Goal: Contribute content: Contribute content

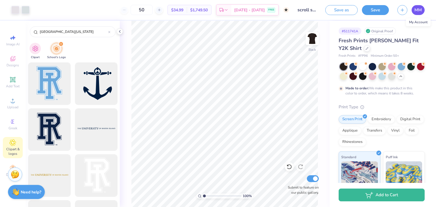
click at [418, 11] on span "MM" at bounding box center [418, 10] width 7 height 7
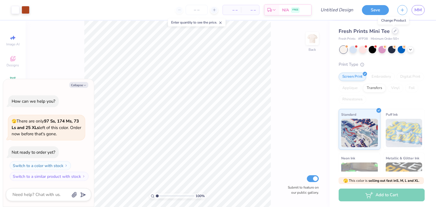
click at [392, 31] on div at bounding box center [395, 31] width 6 height 6
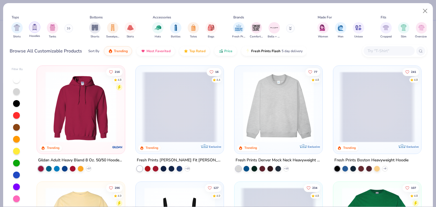
click at [37, 29] on img "filter for Hoodies" at bounding box center [35, 27] width 6 height 7
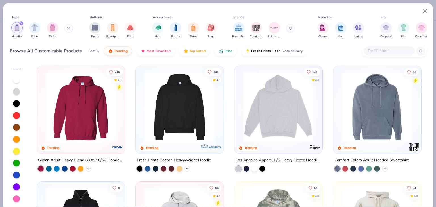
click at [84, 119] on img at bounding box center [81, 107] width 77 height 71
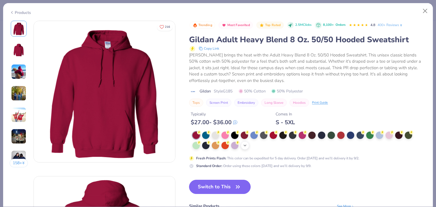
click at [245, 146] on icon at bounding box center [245, 145] width 5 height 5
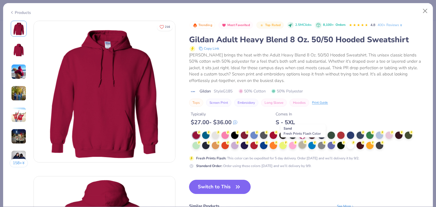
click at [303, 145] on div at bounding box center [302, 144] width 7 height 7
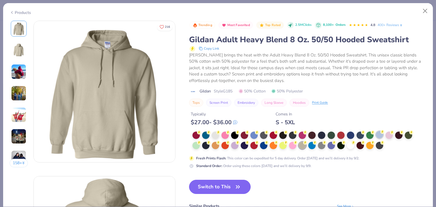
click at [378, 134] on div at bounding box center [379, 134] width 7 height 7
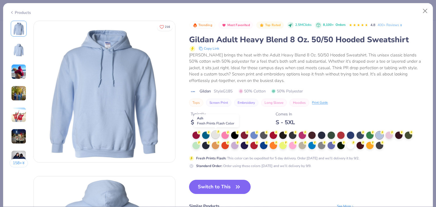
click at [215, 137] on div at bounding box center [215, 134] width 7 height 7
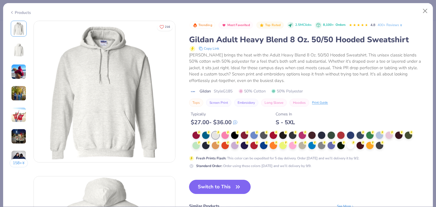
click at [230, 147] on div at bounding box center [305, 141] width 224 height 18
click at [234, 147] on div at bounding box center [234, 144] width 7 height 7
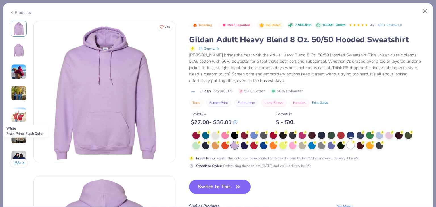
click at [353, 147] on div at bounding box center [350, 144] width 7 height 7
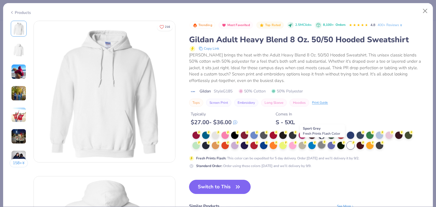
click at [323, 146] on div at bounding box center [321, 144] width 7 height 7
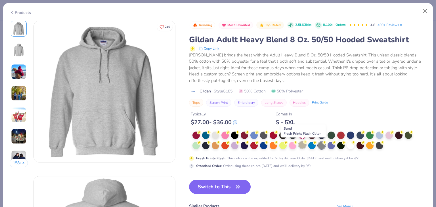
click at [305, 146] on div at bounding box center [302, 144] width 7 height 7
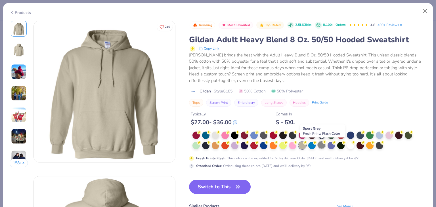
click at [324, 146] on div at bounding box center [321, 144] width 7 height 7
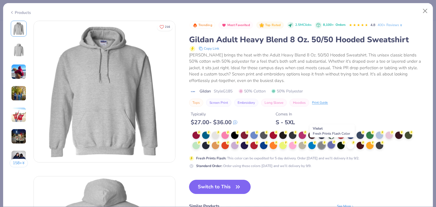
click at [333, 146] on div at bounding box center [331, 144] width 7 height 7
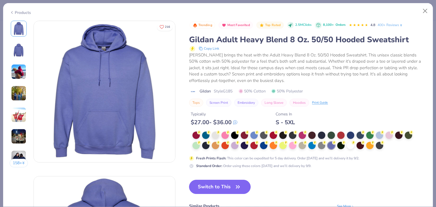
click at [346, 147] on div at bounding box center [305, 141] width 224 height 18
click at [343, 147] on div at bounding box center [340, 144] width 7 height 7
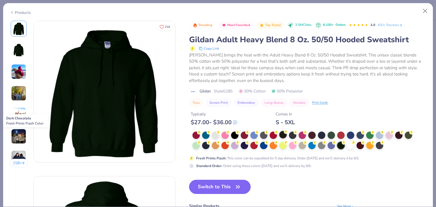
click at [282, 135] on div at bounding box center [283, 134] width 7 height 7
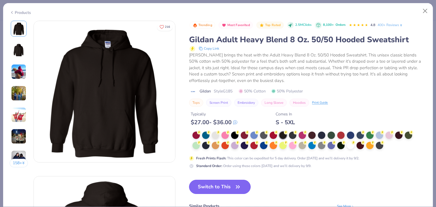
click at [210, 189] on button "Switch to This" at bounding box center [220, 187] width 62 height 14
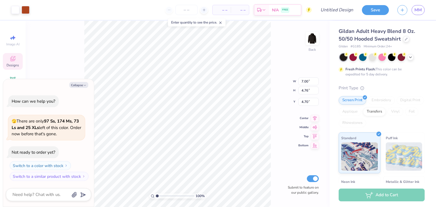
type textarea "x"
type input "8.45"
type input "5.75"
click at [315, 110] on icon at bounding box center [315, 111] width 8 height 7
type textarea "x"
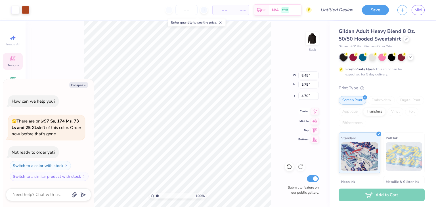
type input "10.18"
type input "6.92"
type textarea "x"
type input "10.89"
type input "7.41"
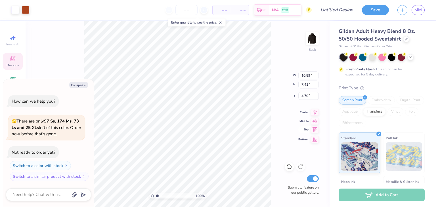
click at [312, 131] on icon at bounding box center [315, 129] width 8 height 7
type textarea "x"
type input "0.50"
click at [314, 112] on icon at bounding box center [315, 111] width 8 height 7
type textarea "x"
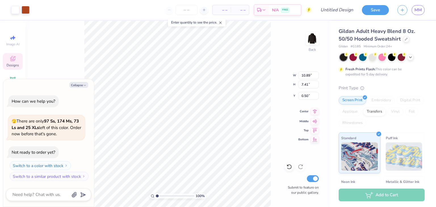
type input "2.39"
type textarea "x"
type input "2.30"
type textarea "x"
type input "1.5277596692866"
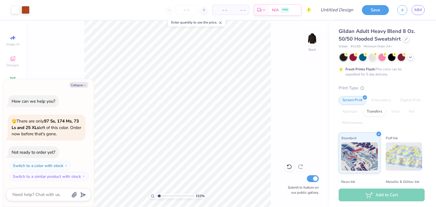
type textarea "x"
type input "1.5277596692866"
type textarea "x"
type input "1.5277596692866"
type textarea "x"
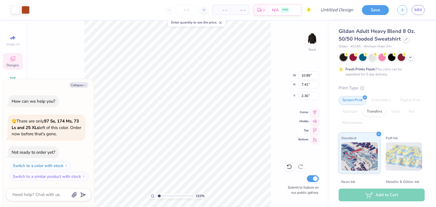
type input "1.5277596692866"
type textarea "x"
type input "1.5277596692866"
type textarea "x"
type input "1.5277596692866"
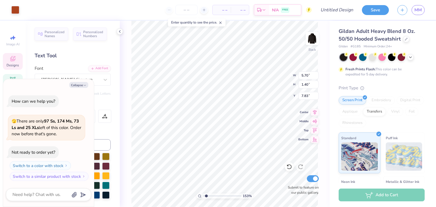
type textarea "x"
type input "1.5277596692866"
type textarea "x"
type input "4.46"
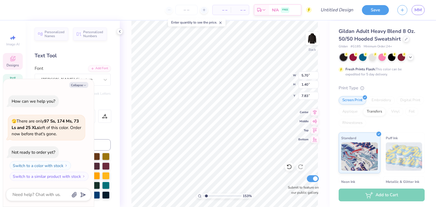
type input "5.27"
type input "3.16"
type input "1.5277596692866"
type textarea "x"
type input "3.36"
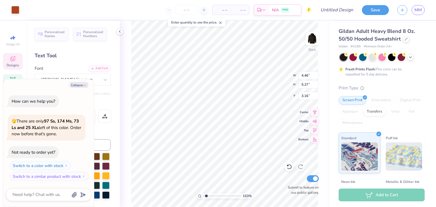
type input "4.12"
type input "3.72"
type input "1.5277596692866"
type textarea "x"
type input "1.5277596692866"
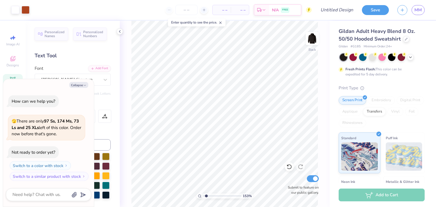
type textarea "x"
type input "1.5277596692866"
type textarea "x"
type input "1.21184964707543"
type textarea "x"
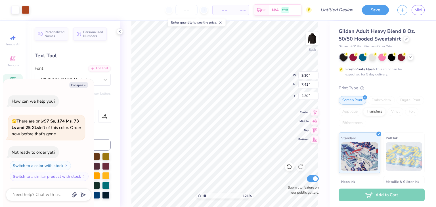
type input "1.21184964707543"
type textarea "x"
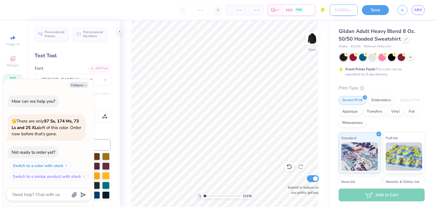
click at [348, 12] on input "Design Title" at bounding box center [344, 9] width 28 height 11
type input "s"
type input "1.21184964707543"
type textarea "x"
type input "st"
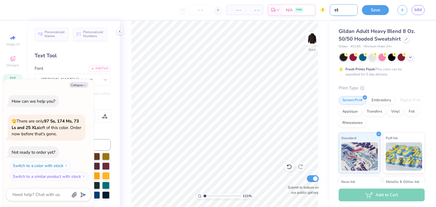
type input "1.21184964707543"
type textarea "x"
type input "sta"
type input "1.21184964707543"
type textarea "x"
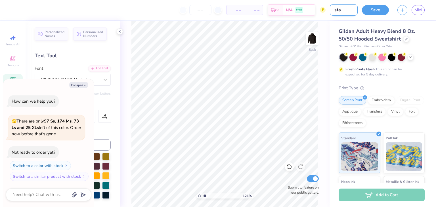
type input "stam"
type input "1.21184964707543"
type textarea "x"
type input "stamo"
type input "1.21184964707543"
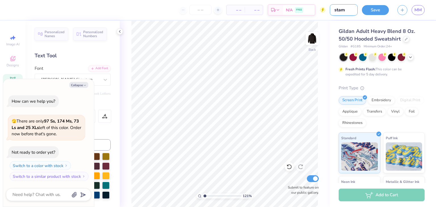
type textarea "x"
type input "stam"
type input "1.21184964707543"
type textarea "x"
type input "stamp"
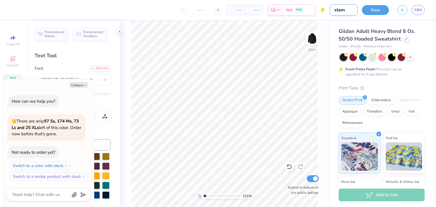
type input "1.21184964707543"
type textarea "x"
type input "stamp"
click at [418, 11] on span "MM" at bounding box center [418, 10] width 7 height 7
type input "1.21184964707543"
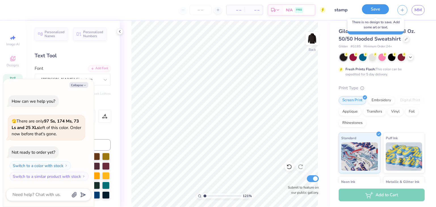
click at [380, 12] on button "Save" at bounding box center [375, 9] width 27 height 10
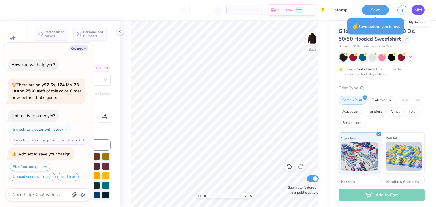
click at [420, 12] on span "MM" at bounding box center [418, 10] width 7 height 7
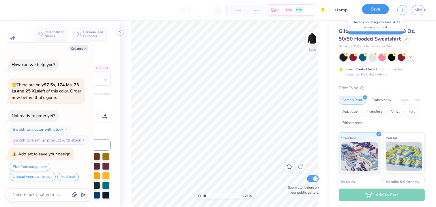
click at [381, 7] on button "Save" at bounding box center [375, 9] width 27 height 10
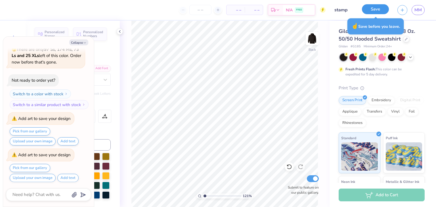
click at [381, 7] on button "Save" at bounding box center [375, 9] width 27 height 10
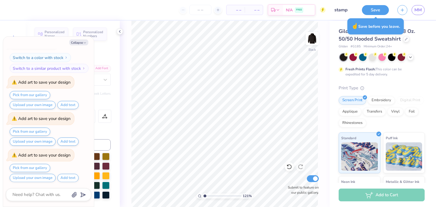
type textarea "x"
click at [95, 45] on div "Personalized Names Personalized Numbers Text Tool Add Font Font [PERSON_NAME] S…" at bounding box center [73, 114] width 94 height 187
type input "1.21184964707543"
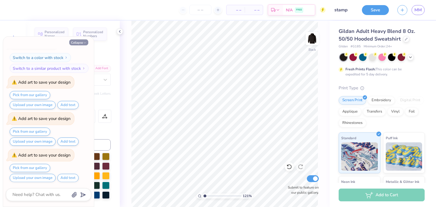
click at [83, 44] on icon "button" at bounding box center [84, 42] width 3 height 3
type textarea "x"
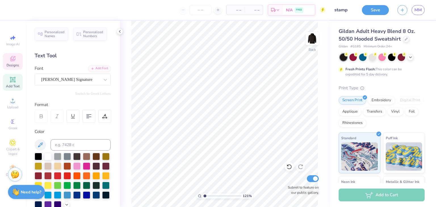
click at [16, 65] on span "Designs" at bounding box center [13, 65] width 12 height 5
type input "1.21184964707543"
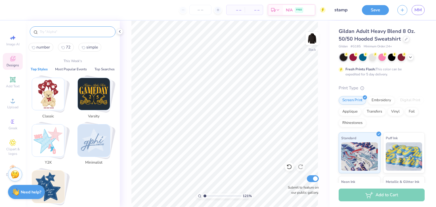
click at [66, 34] on input "text" at bounding box center [75, 32] width 73 height 6
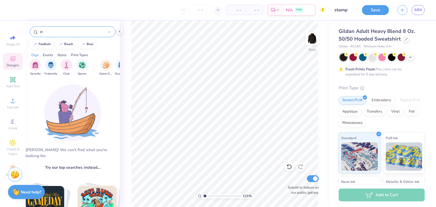
type input "s"
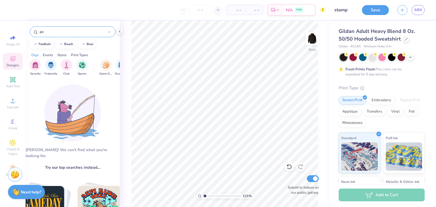
type input "p"
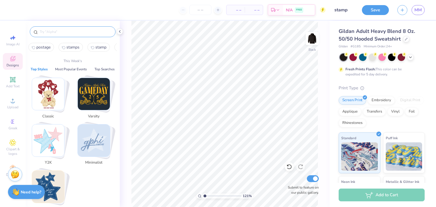
click at [46, 93] on img "Stack Card Button Classic" at bounding box center [48, 94] width 32 height 32
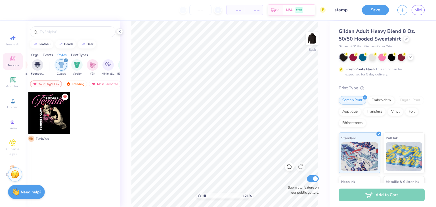
scroll to position [0, 298]
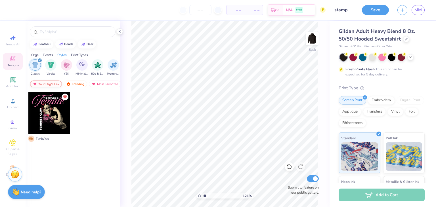
click at [54, 82] on div "Your Org's Fav" at bounding box center [46, 84] width 32 height 7
click at [107, 84] on div "Most Favorited" at bounding box center [105, 84] width 32 height 7
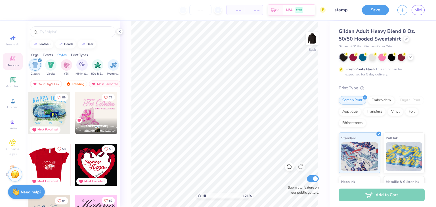
click at [56, 157] on div at bounding box center [49, 165] width 42 height 42
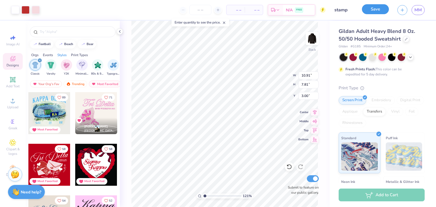
click at [378, 11] on button "Save" at bounding box center [375, 9] width 27 height 10
click at [378, 11] on div "Save" at bounding box center [375, 10] width 27 height 10
type input "1.21184964707543"
click at [424, 8] on link "MM" at bounding box center [418, 10] width 13 height 10
click at [420, 9] on span "MM" at bounding box center [418, 10] width 7 height 7
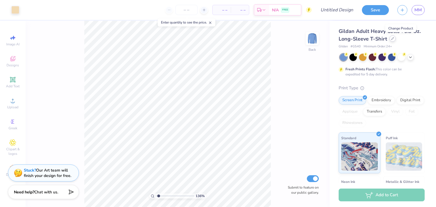
click at [394, 40] on icon at bounding box center [392, 38] width 3 height 3
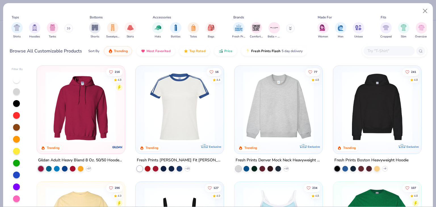
click at [54, 109] on img at bounding box center [81, 107] width 77 height 71
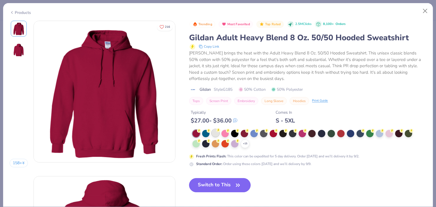
click at [215, 132] on div at bounding box center [215, 133] width 7 height 7
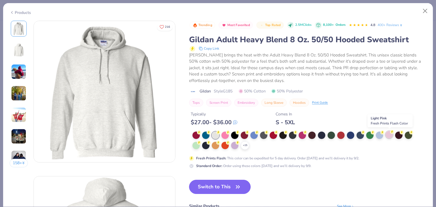
click at [389, 138] on div at bounding box center [389, 134] width 7 height 7
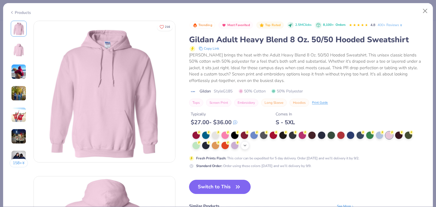
click at [242, 146] on div "+ 15" at bounding box center [245, 145] width 9 height 9
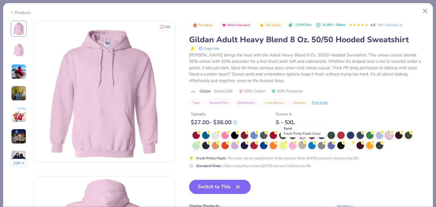
click at [303, 142] on div at bounding box center [302, 144] width 7 height 7
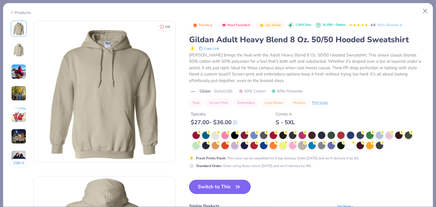
click at [220, 186] on button "Switch to This" at bounding box center [220, 187] width 62 height 14
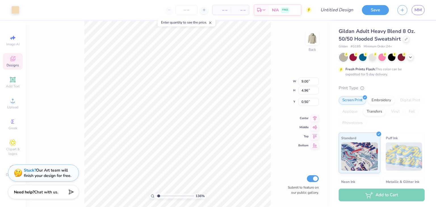
type input "1.36022619324695"
type input "1.41"
click at [311, 114] on icon at bounding box center [315, 111] width 8 height 7
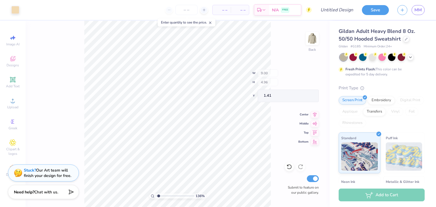
type input "1.36022619324695"
type input "1.99"
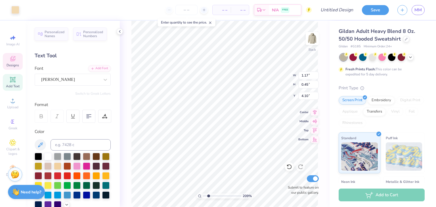
scroll to position [5, 1]
type input "2.08791039051724"
type textarea "19"
type input "2.08791039051724"
type textarea "195"
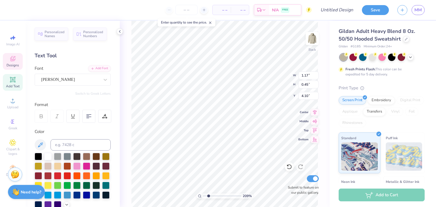
type input "2.08791039051724"
type textarea "1950"
type input "2.08791039051724"
type input "9.00"
type input "1.99"
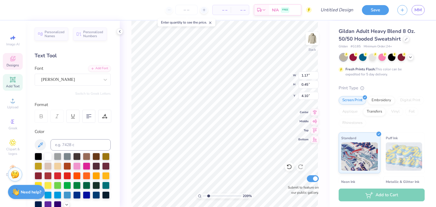
type input "1.41"
type input "2.08791039051724"
type textarea "S"
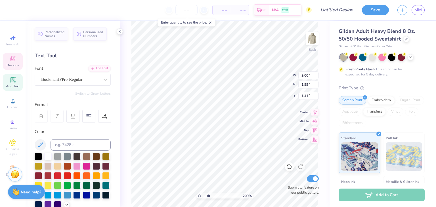
type input "2.08791039051724"
type textarea "So"
type input "2.08791039051724"
type textarea "So"
type input "2.08791039051724"
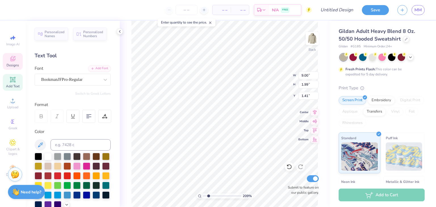
type textarea "Soci"
type input "2.08791039051724"
type textarea "Socier"
type input "2.08791039051724"
type textarea "Socierty"
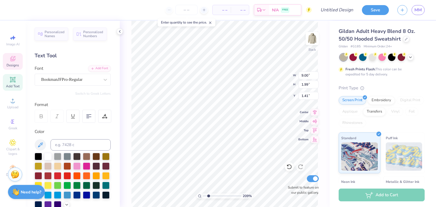
scroll to position [5, 1]
type input "2.08791039051724"
type textarea "Socier"
type input "2.08791039051724"
type textarea "Societ"
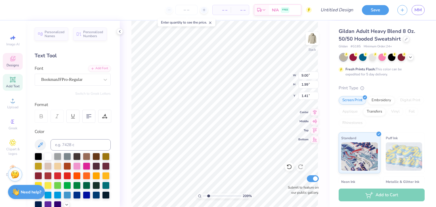
type input "2.08791039051724"
type textarea "Society"
type input "2.08791039051724"
type textarea "Society o"
type input "2.08791039051724"
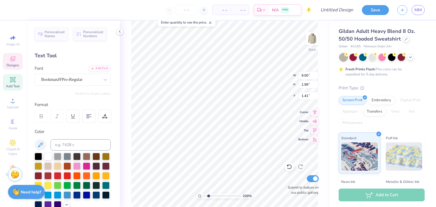
type textarea "Society of"
type input "2.08791039051724"
type textarea "Society of"
type input "2.08791039051724"
type textarea "Society of W"
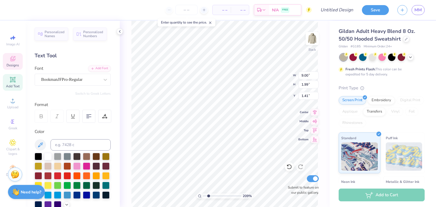
type input "2.08791039051724"
type textarea "Society of Wom"
type input "2.08791039051724"
type textarea "Society of Women"
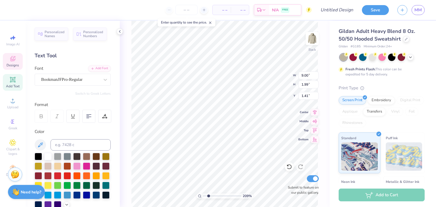
type input "2.08791039051724"
type textarea "Society of Women"
type input "2.08791039051724"
type textarea "Society of Women E"
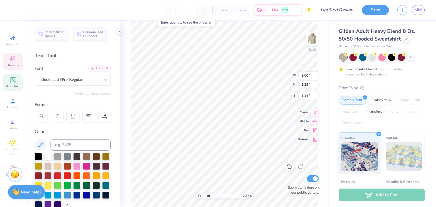
type input "2.08791039051724"
type textarea "Society of Women En"
type input "2.08791039051724"
type textarea "Society of Women Eng"
type input "2.08791039051724"
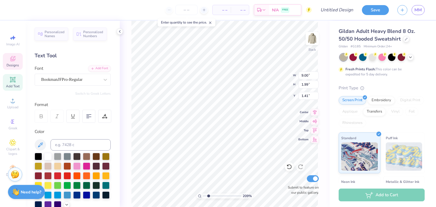
type textarea "Society of Women Engin"
type input "2.08791039051724"
type textarea "Society of Women Engine"
type input "2.08791039051724"
type textarea "Society of Women Engineer"
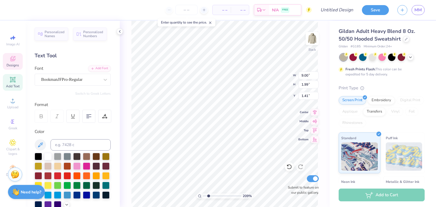
type input "2.08791039051724"
type textarea "Society of Women Engineers"
type input "2.08791039051724"
type textarea "Society of Women Engineers"
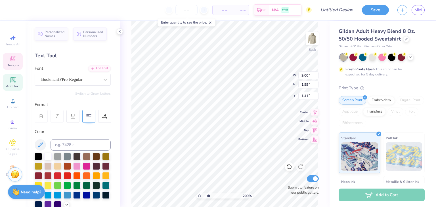
click at [89, 121] on div at bounding box center [88, 116] width 13 height 13
type input "2.08791039051724"
type input "0.57"
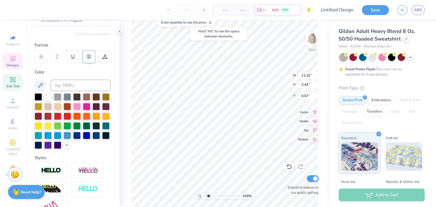
scroll to position [61, 0]
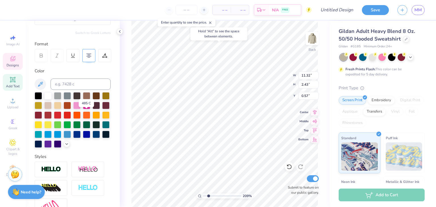
type input "2.08791039051724"
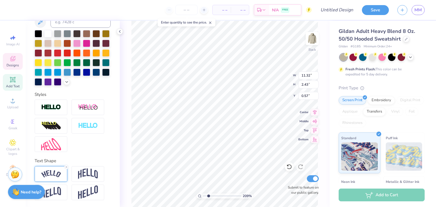
click at [50, 178] on div at bounding box center [51, 174] width 33 height 16
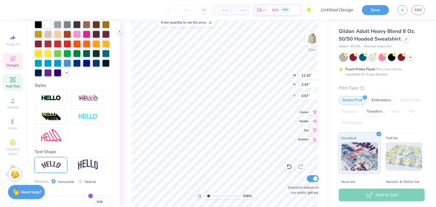
scroll to position [165, 0]
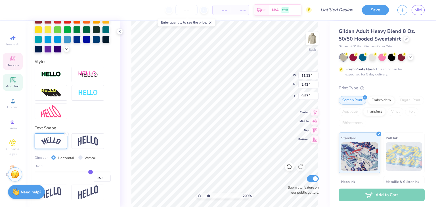
type input "0.36"
type input "0.35"
type input "0.34"
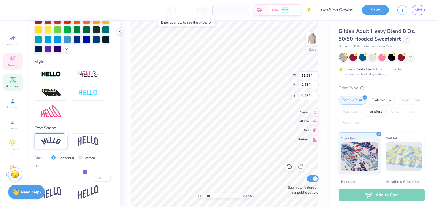
type input "0.34"
type input "0.33"
type input "0.31"
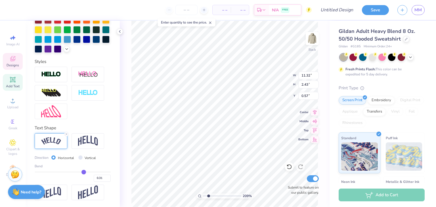
type input "0.3"
type input "0.30"
type input "0.29"
type input "0.28"
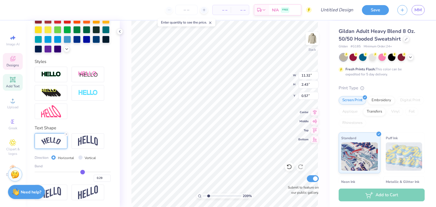
type input "0.28"
type input "0.27"
type input "0.26"
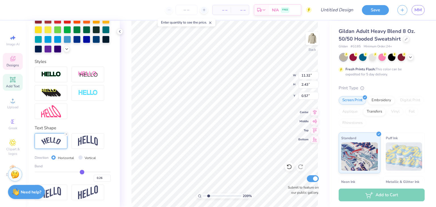
type input "0.25"
type input "0.23"
type input "0.2"
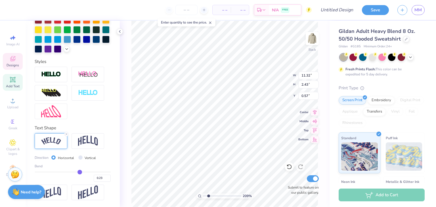
type input "0.20"
type input "0.18"
type input "0.15"
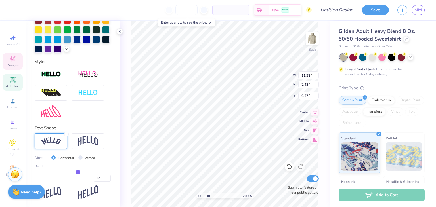
type input "0.14"
type input "0.13"
type input "0.11"
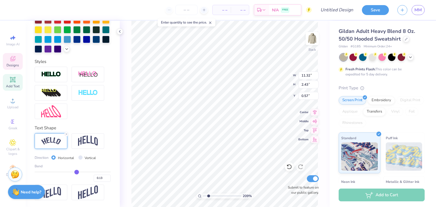
type input "0.11"
type input "0.1"
type input "0.10"
type input "0.09"
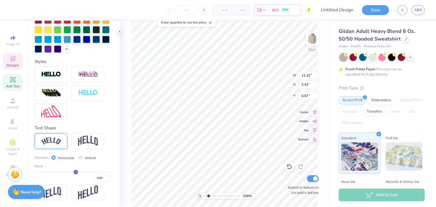
type input "0.08"
drag, startPoint x: 87, startPoint y: 172, endPoint x: 73, endPoint y: 172, distance: 14.5
type input "0.08"
click at [73, 172] on input "range" at bounding box center [73, 172] width 76 height 1
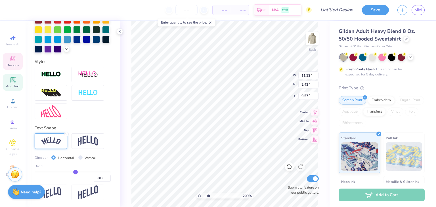
type input "2.08791039051724"
type input "9.12"
type input "2.14"
type input "0.71"
click at [105, 177] on input "0.09" at bounding box center [102, 178] width 17 height 7
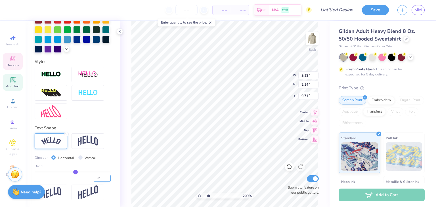
click at [103, 177] on input "0.1" at bounding box center [102, 178] width 17 height 7
click at [103, 177] on input "0.11" at bounding box center [102, 178] width 17 height 7
click at [103, 177] on input "0.12" at bounding box center [102, 178] width 17 height 7
click at [103, 177] on input "0.13" at bounding box center [102, 178] width 17 height 7
click at [103, 177] on input "0.14" at bounding box center [102, 178] width 17 height 7
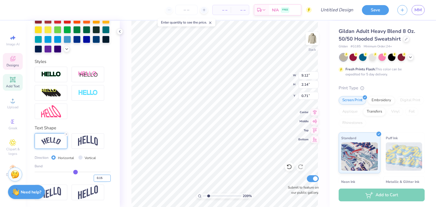
click at [103, 177] on input "0.15" at bounding box center [102, 178] width 17 height 7
click at [103, 177] on input "0.16" at bounding box center [102, 178] width 17 height 7
click at [103, 177] on input "0.17" at bounding box center [102, 178] width 17 height 7
click at [103, 177] on input "0.18" at bounding box center [102, 178] width 17 height 7
click at [103, 177] on input "0.19" at bounding box center [102, 178] width 17 height 7
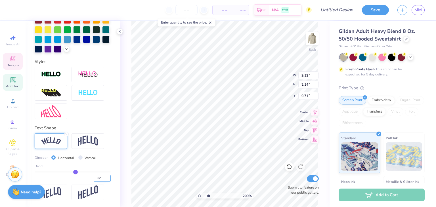
type input "0.2"
click at [103, 177] on input "0.2" at bounding box center [102, 178] width 17 height 7
type input "0.2"
type input "0.20"
click at [74, 180] on div "0.20" at bounding box center [73, 177] width 76 height 10
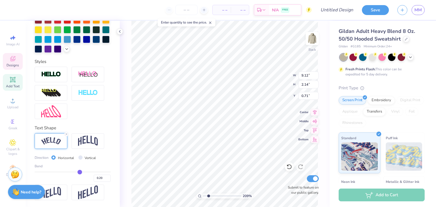
type input "2.08791039051724"
type input "9.79"
type input "0.25"
type input "0.34"
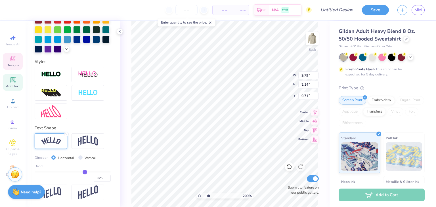
type input "0.34"
type input "0.42"
type input "0.57"
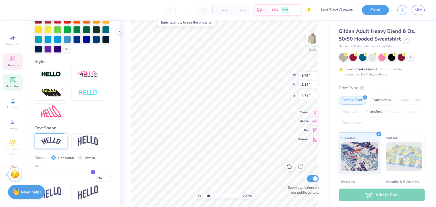
type input "0.67"
type input "0.75"
type input "0.79"
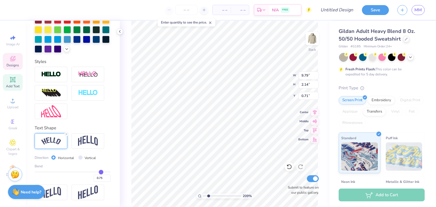
type input "0.79"
type input "0.83"
type input "0.85"
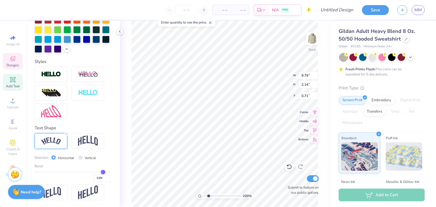
type input "0.9"
type input "0.90"
type input "0.83"
type input "0.81"
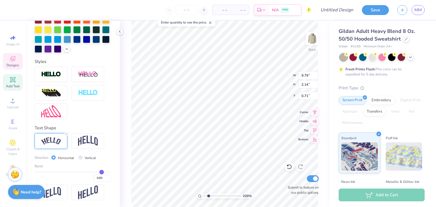
type input "0.81"
type input "0.79"
type input "0.75"
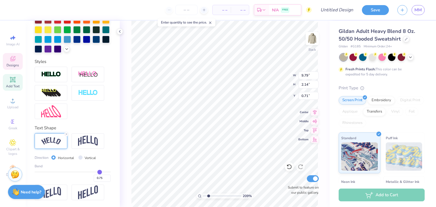
type input "0.71"
type input "0.67"
type input "0.65"
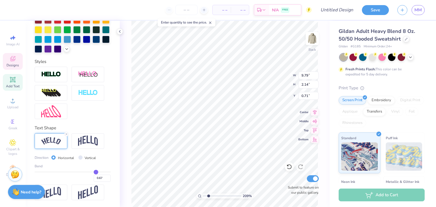
type input "0.65"
type input "0.6"
type input "0.60"
type input "0.57"
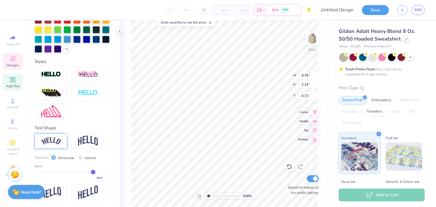
type input "0.56"
type input "0.52"
type input "0.51"
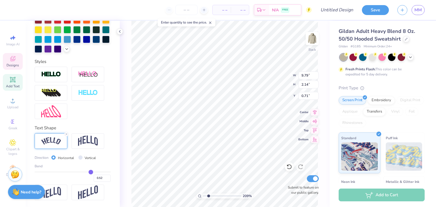
type input "0.51"
type input "0.49"
type input "0.48"
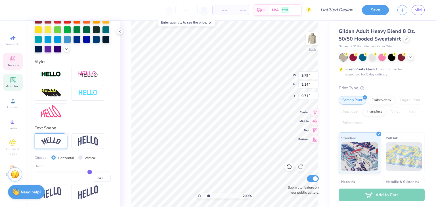
type input "0.47"
type input "0.46"
type input "0.45"
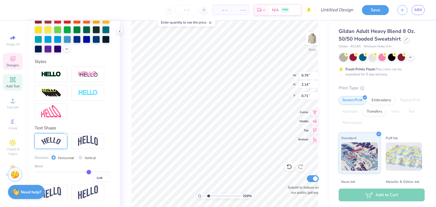
type input "0.45"
drag, startPoint x: 78, startPoint y: 174, endPoint x: 86, endPoint y: 174, distance: 8.0
type input "0.45"
click at [86, 173] on input "range" at bounding box center [73, 172] width 76 height 1
type input "2.08791039051724"
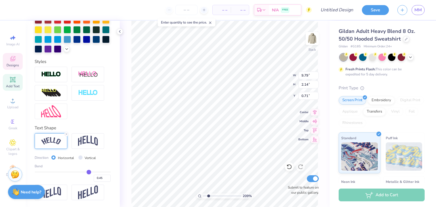
type input "11.10"
type input "2.27"
type input "0.65"
type input "0.44"
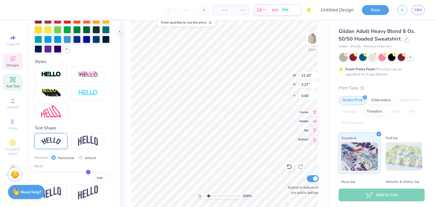
type input "0.42"
type input "0.41"
type input "0.4"
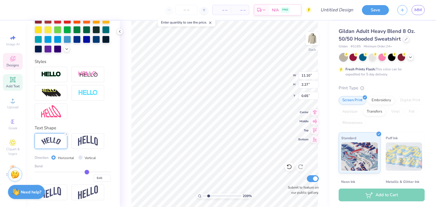
type input "0.40"
type input "0.4"
click at [84, 173] on input "range" at bounding box center [73, 172] width 76 height 1
type input "2.08791039051724"
type input "10.86"
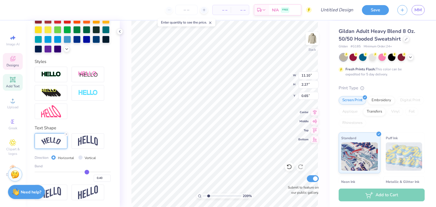
type input "2.20"
type input "0.69"
type input "0.39"
type input "0.38"
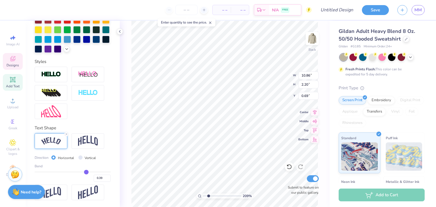
type input "0.38"
type input "0.37"
click at [83, 173] on input "range" at bounding box center [73, 172] width 76 height 1
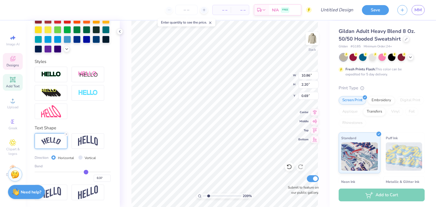
type input "2.08791039051724"
type input "10.71"
type input "2.16"
type input "0.71"
click at [78, 176] on div "0.37" at bounding box center [73, 177] width 76 height 10
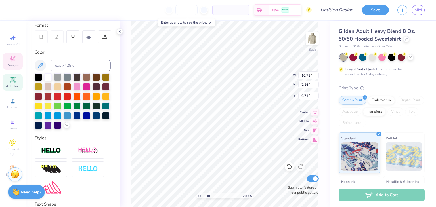
scroll to position [79, 0]
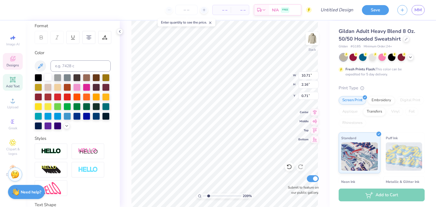
click at [50, 79] on div at bounding box center [47, 77] width 7 height 7
click at [54, 129] on div at bounding box center [57, 125] width 7 height 7
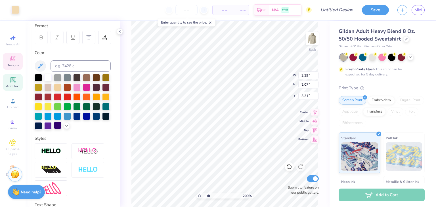
click at [54, 129] on div at bounding box center [57, 125] width 7 height 7
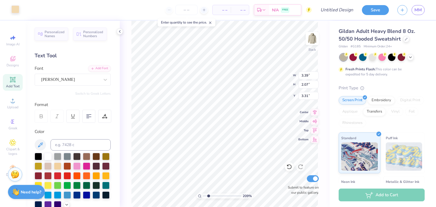
click at [14, 9] on div at bounding box center [15, 9] width 8 height 8
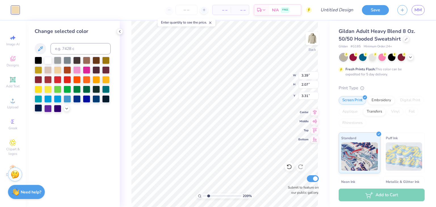
click at [39, 111] on div at bounding box center [38, 108] width 7 height 7
click at [39, 109] on div at bounding box center [38, 108] width 7 height 7
click at [55, 109] on div at bounding box center [57, 108] width 7 height 7
click at [108, 124] on div "Change selected color" at bounding box center [73, 114] width 94 height 187
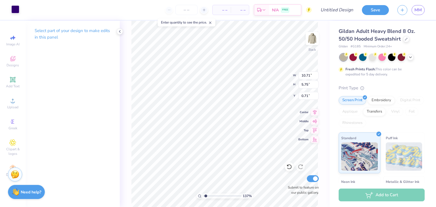
click at [14, 9] on div at bounding box center [15, 9] width 8 height 8
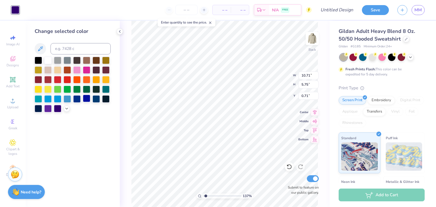
click at [87, 100] on div at bounding box center [86, 98] width 7 height 7
click at [97, 99] on div at bounding box center [96, 98] width 7 height 7
click at [105, 101] on div at bounding box center [105, 98] width 7 height 7
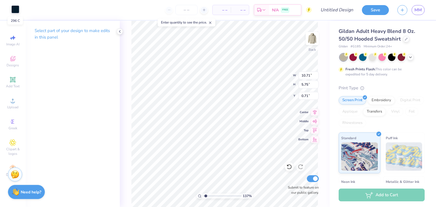
click at [17, 11] on div at bounding box center [15, 9] width 8 height 8
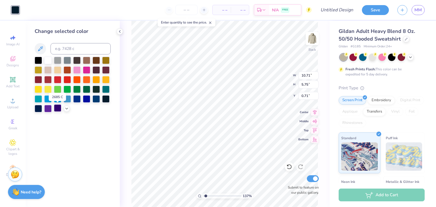
click at [56, 110] on div at bounding box center [57, 108] width 7 height 7
click at [78, 101] on div at bounding box center [76, 98] width 7 height 7
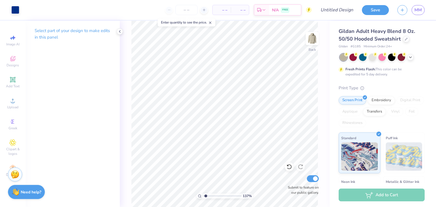
click at [320, 91] on div "137 % Back Submit to feature on our public gallery." at bounding box center [225, 114] width 210 height 187
click at [118, 32] on icon at bounding box center [120, 31] width 5 height 5
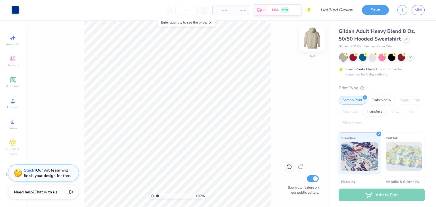
click at [313, 36] on img at bounding box center [312, 38] width 23 height 23
click at [14, 64] on span "Designs" at bounding box center [13, 65] width 12 height 5
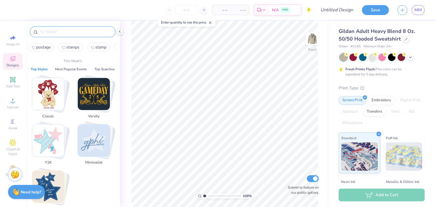
click at [73, 32] on input "text" at bounding box center [75, 32] width 73 height 6
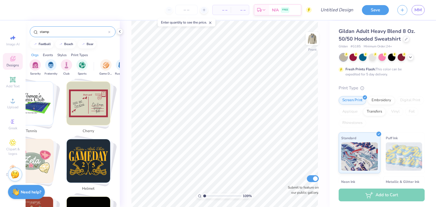
scroll to position [724, 11]
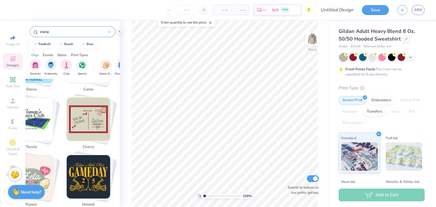
click at [90, 125] on img "Stack Card Button cherry" at bounding box center [88, 119] width 43 height 43
click at [93, 110] on img "Stack Card Button cherry" at bounding box center [88, 119] width 43 height 43
click at [78, 112] on img "Stack Card Button cherry" at bounding box center [88, 119] width 43 height 43
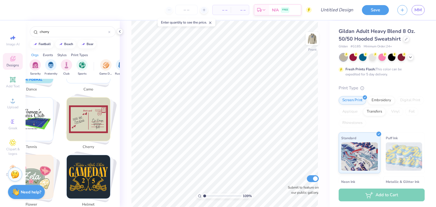
click at [82, 110] on img "Stack Card Button cherry" at bounding box center [88, 119] width 43 height 43
click at [211, 23] on icon at bounding box center [211, 23] width 4 height 4
click at [90, 121] on img "Stack Card Button cherry" at bounding box center [88, 119] width 43 height 43
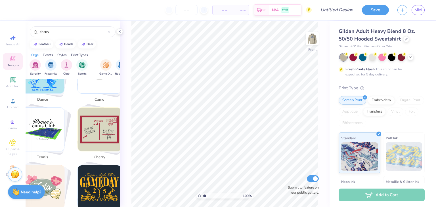
scroll to position [711, 0]
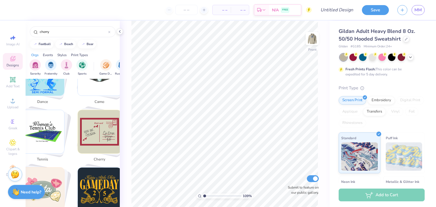
click at [100, 118] on img "Stack Card Button cherry" at bounding box center [99, 131] width 43 height 43
click at [55, 122] on img "Stack Card Button tennis" at bounding box center [42, 131] width 43 height 43
click at [121, 31] on icon at bounding box center [120, 31] width 5 height 5
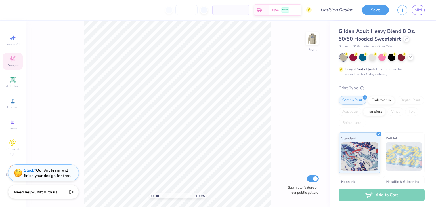
scroll to position [777, 0]
click at [17, 58] on div "Designs" at bounding box center [13, 61] width 20 height 17
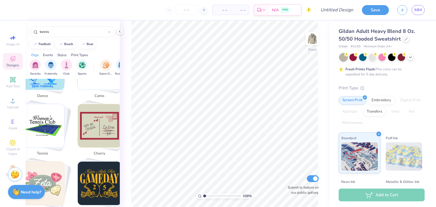
scroll to position [711, 0]
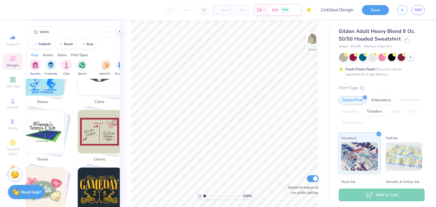
click at [102, 116] on img "Stack Card Button cherry" at bounding box center [99, 131] width 43 height 43
click at [99, 157] on span "cherry" at bounding box center [99, 160] width 18 height 6
click at [83, 30] on input "cherry" at bounding box center [73, 32] width 69 height 6
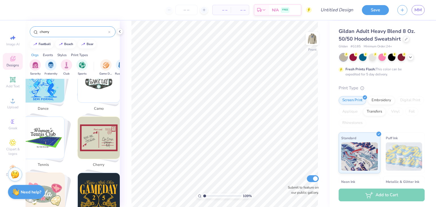
scroll to position [695, 0]
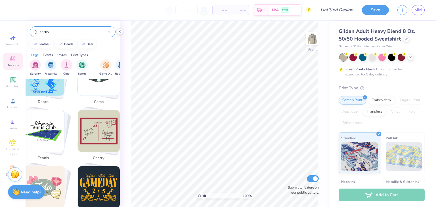
click at [108, 134] on img "Stack Card Button cherry" at bounding box center [99, 131] width 42 height 42
click at [95, 33] on input "cherry" at bounding box center [73, 32] width 69 height 6
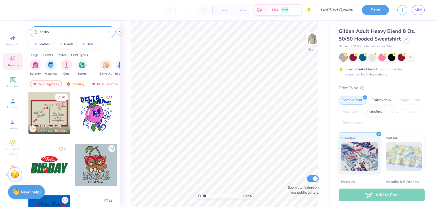
click at [41, 115] on div at bounding box center [49, 113] width 42 height 42
click at [14, 10] on div at bounding box center [15, 9] width 8 height 8
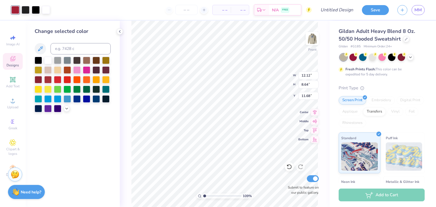
click at [68, 112] on div at bounding box center [73, 85] width 76 height 56
click at [68, 109] on icon at bounding box center [66, 108] width 5 height 5
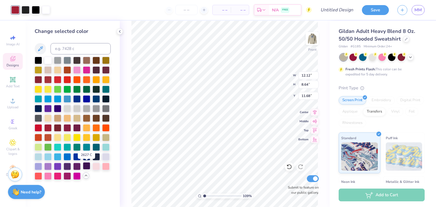
click at [88, 164] on div at bounding box center [86, 165] width 7 height 7
click at [27, 9] on div at bounding box center [26, 9] width 8 height 8
click at [89, 168] on div at bounding box center [86, 165] width 7 height 7
click at [36, 10] on div at bounding box center [36, 10] width 8 height 8
click at [88, 169] on div at bounding box center [86, 165] width 7 height 7
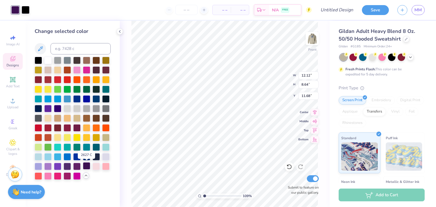
click at [88, 166] on div at bounding box center [86, 165] width 7 height 7
click at [35, 12] on div "– – Per Item – – Total Est. Delivery N/A FREE" at bounding box center [173, 10] width 278 height 20
click at [26, 11] on div at bounding box center [26, 9] width 8 height 8
click at [86, 164] on div at bounding box center [86, 165] width 7 height 7
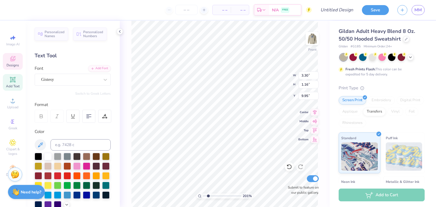
scroll to position [5, 1]
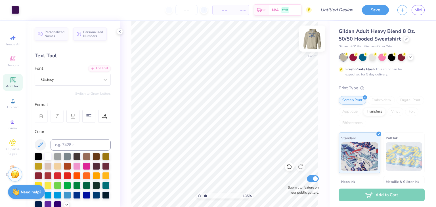
click at [309, 41] on img at bounding box center [312, 38] width 23 height 23
